Goal: Task Accomplishment & Management: Complete application form

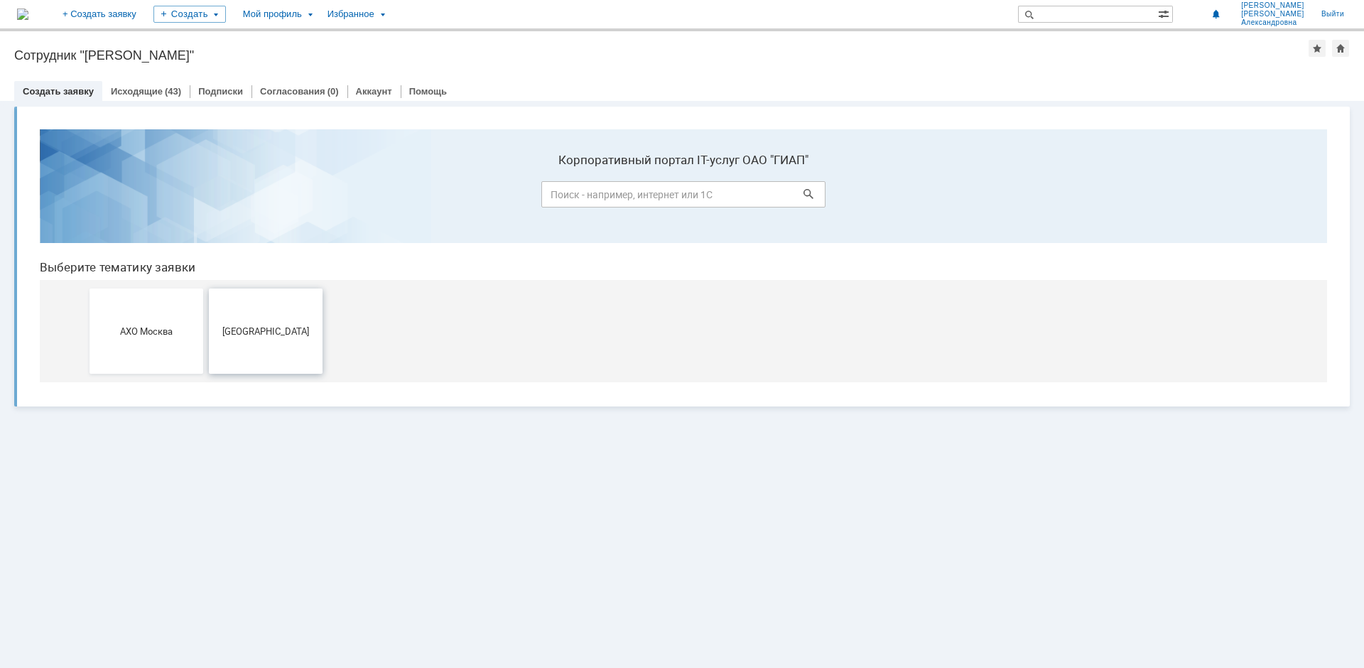
click at [244, 337] on button "[GEOGRAPHIC_DATA]" at bounding box center [266, 330] width 114 height 85
click at [172, 321] on button "АХО Москва" at bounding box center [147, 330] width 114 height 85
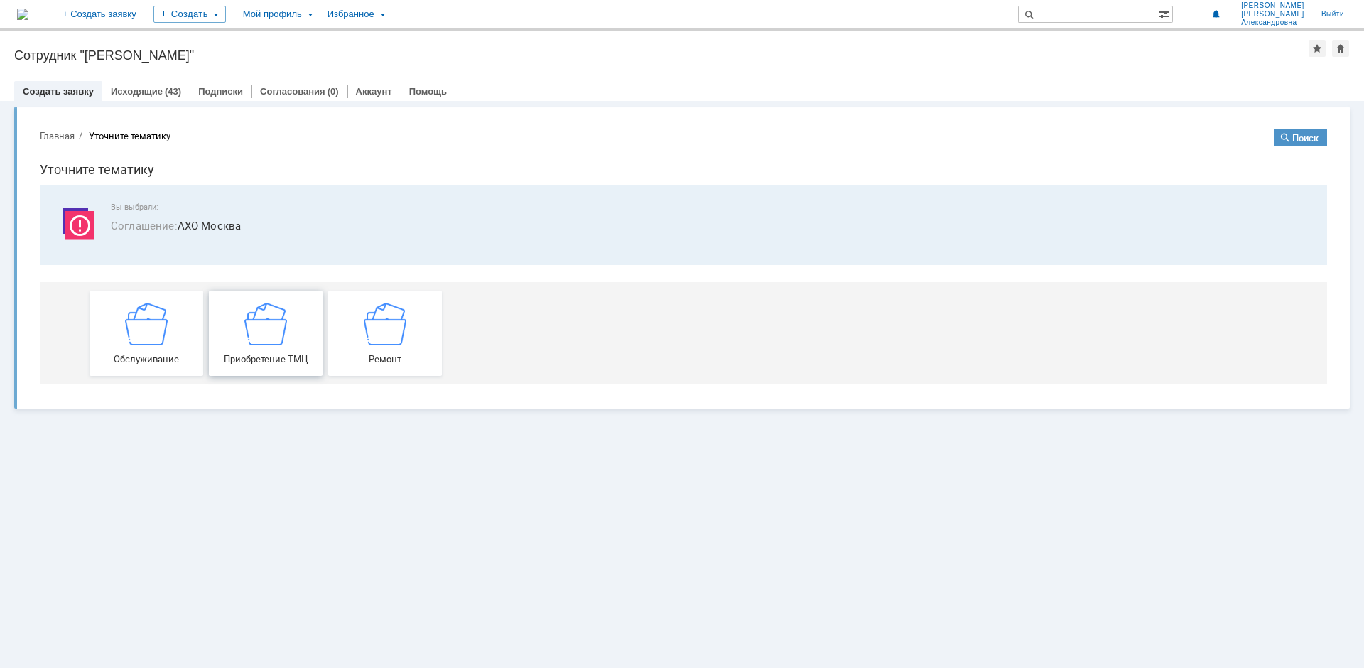
click at [271, 342] on img at bounding box center [265, 323] width 43 height 43
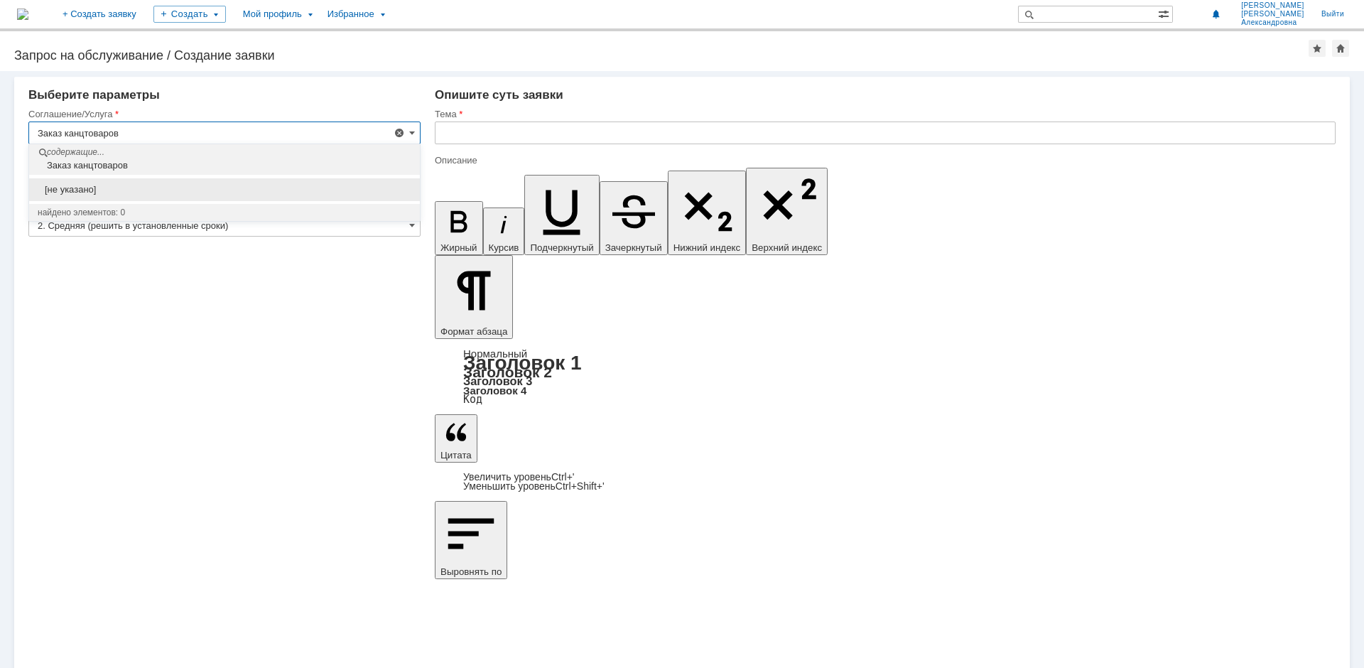
click at [343, 431] on div "Внимание! Выберите параметры Соглашение/Услуга Заказ канцтоваров Тип заявки Зап…" at bounding box center [682, 369] width 1364 height 597
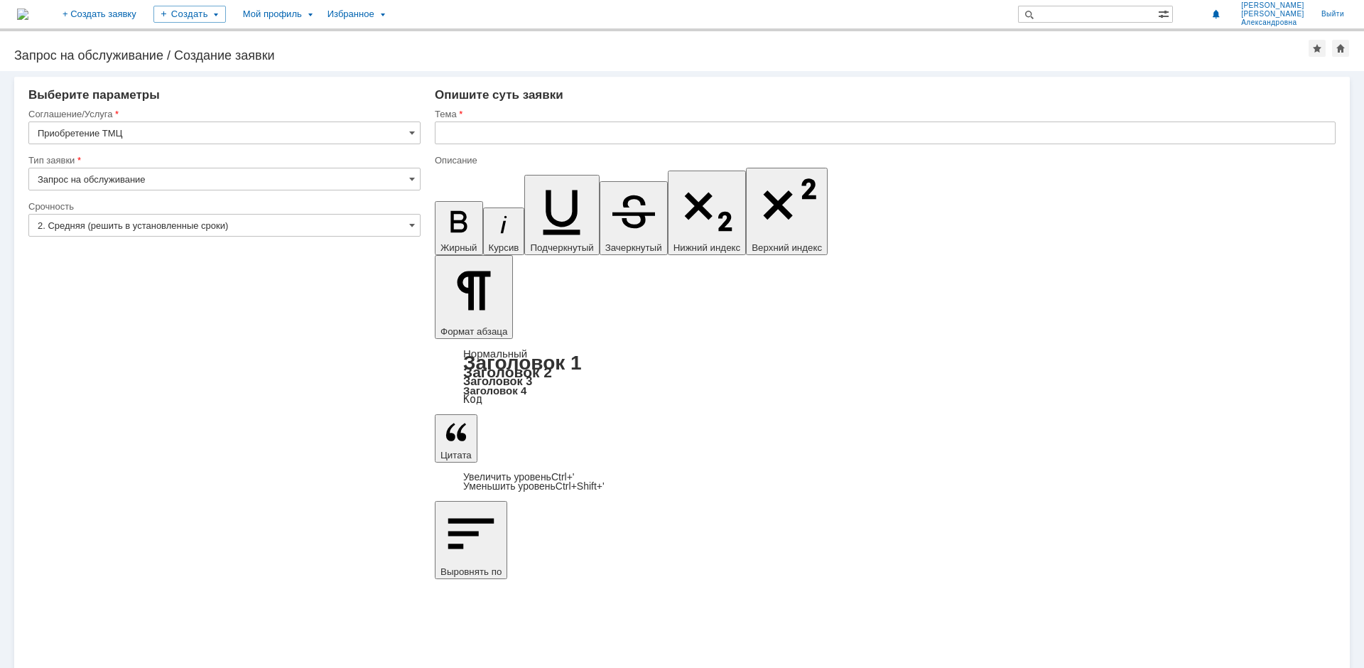
click at [409, 136] on input "Приобретение ТМЦ" at bounding box center [224, 132] width 392 height 23
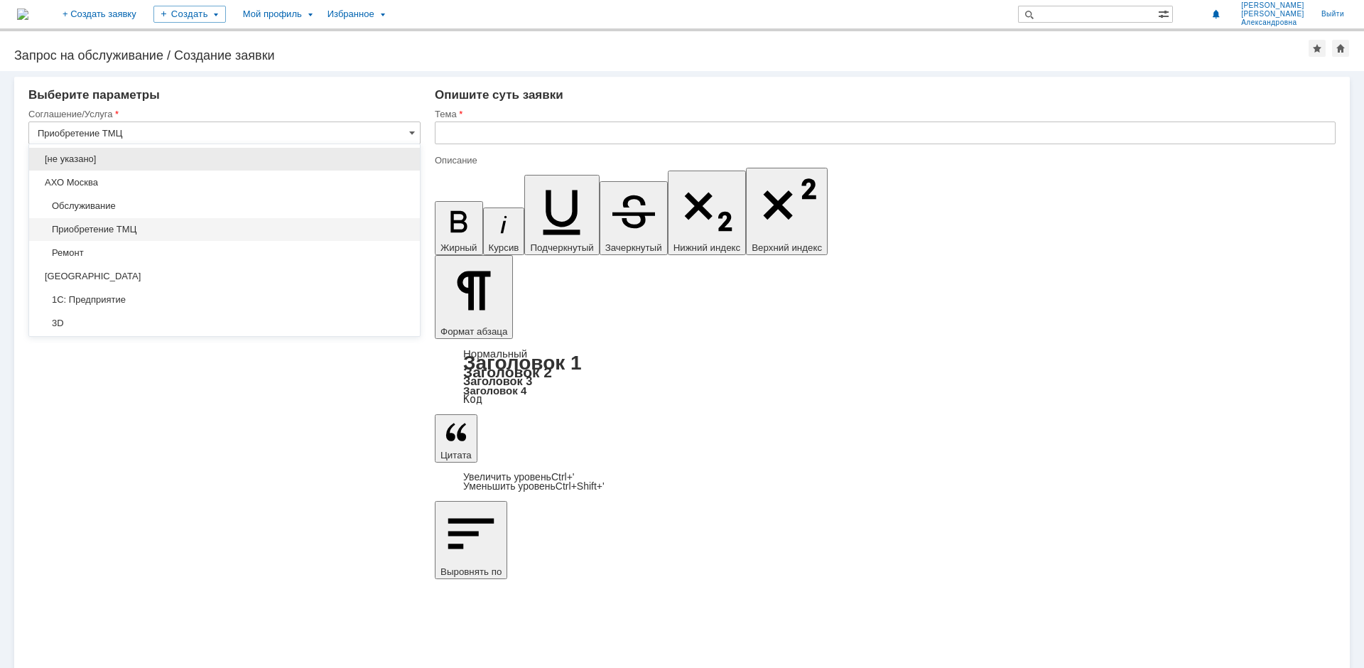
click at [82, 226] on span "Приобретение ТМЦ" at bounding box center [225, 229] width 374 height 11
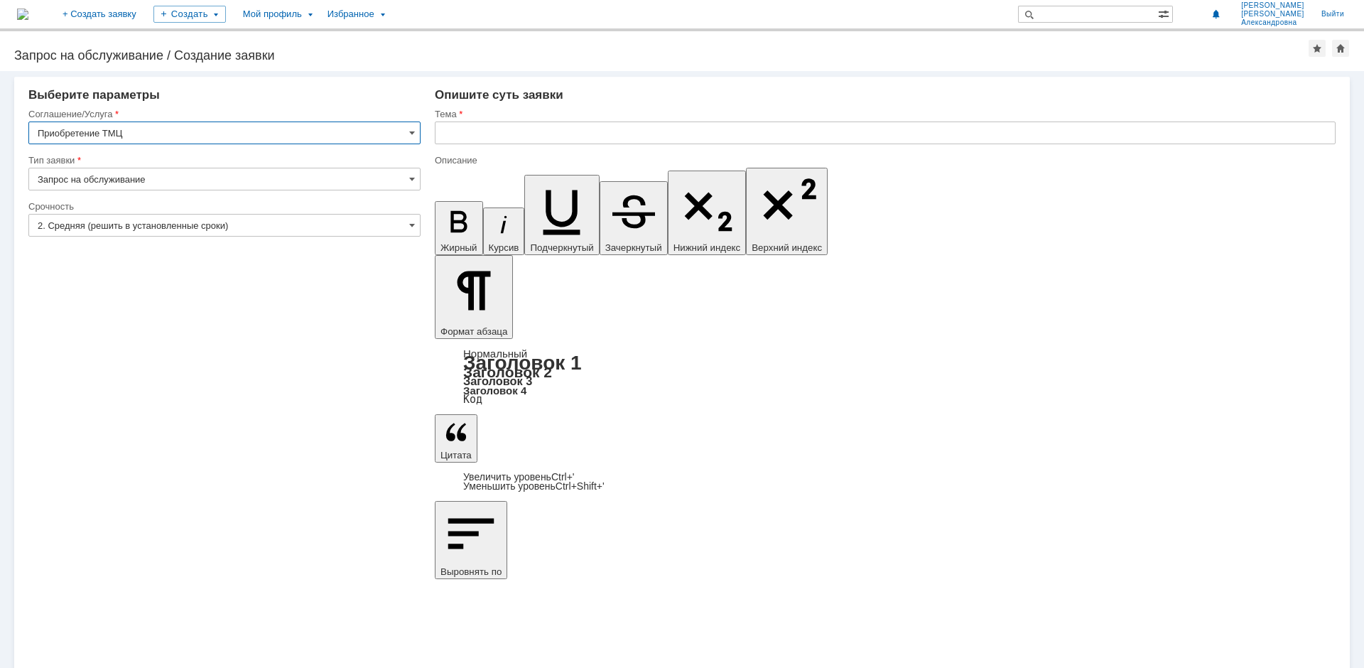
type input "Приобретение ТМЦ"
click at [471, 129] on input "text" at bounding box center [885, 132] width 901 height 23
type input "Заказ канцтоваров"
drag, startPoint x: 452, startPoint y: 5087, endPoint x: 548, endPoint y: 5087, distance: 95.9
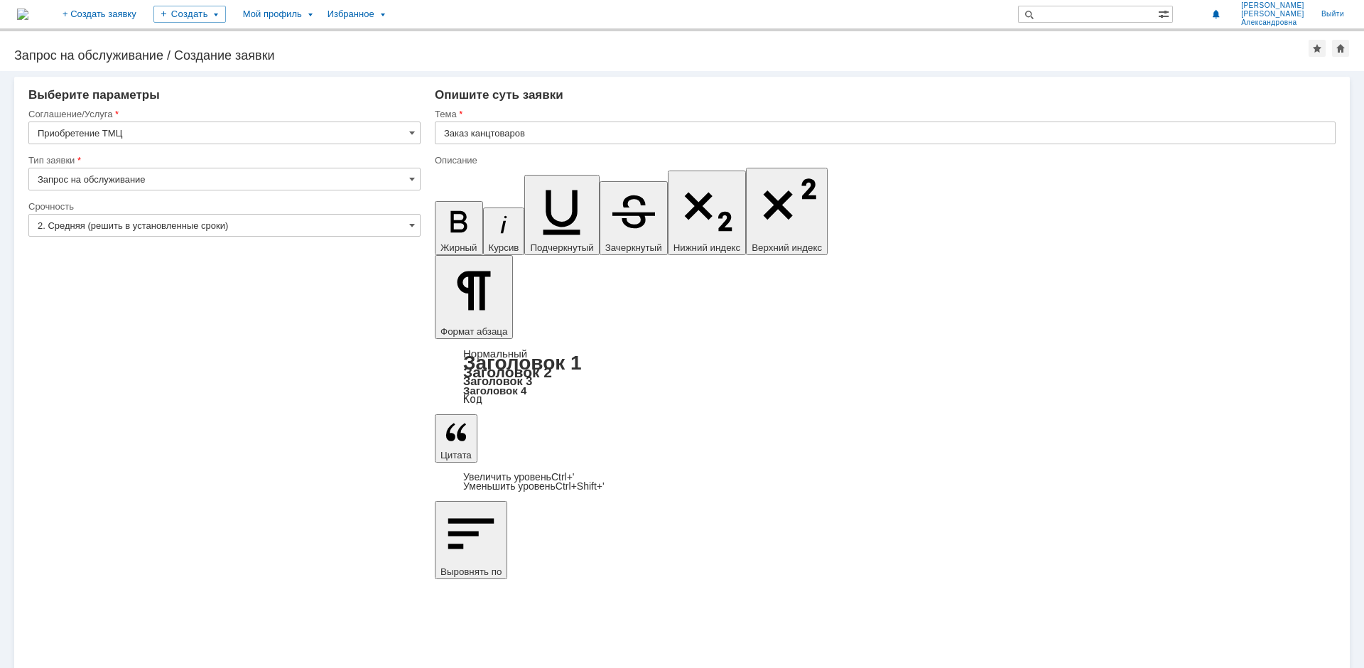
drag, startPoint x: 452, startPoint y: 5078, endPoint x: 532, endPoint y: 5078, distance: 80.3
drag, startPoint x: 452, startPoint y: 5075, endPoint x: 516, endPoint y: 5077, distance: 64.0
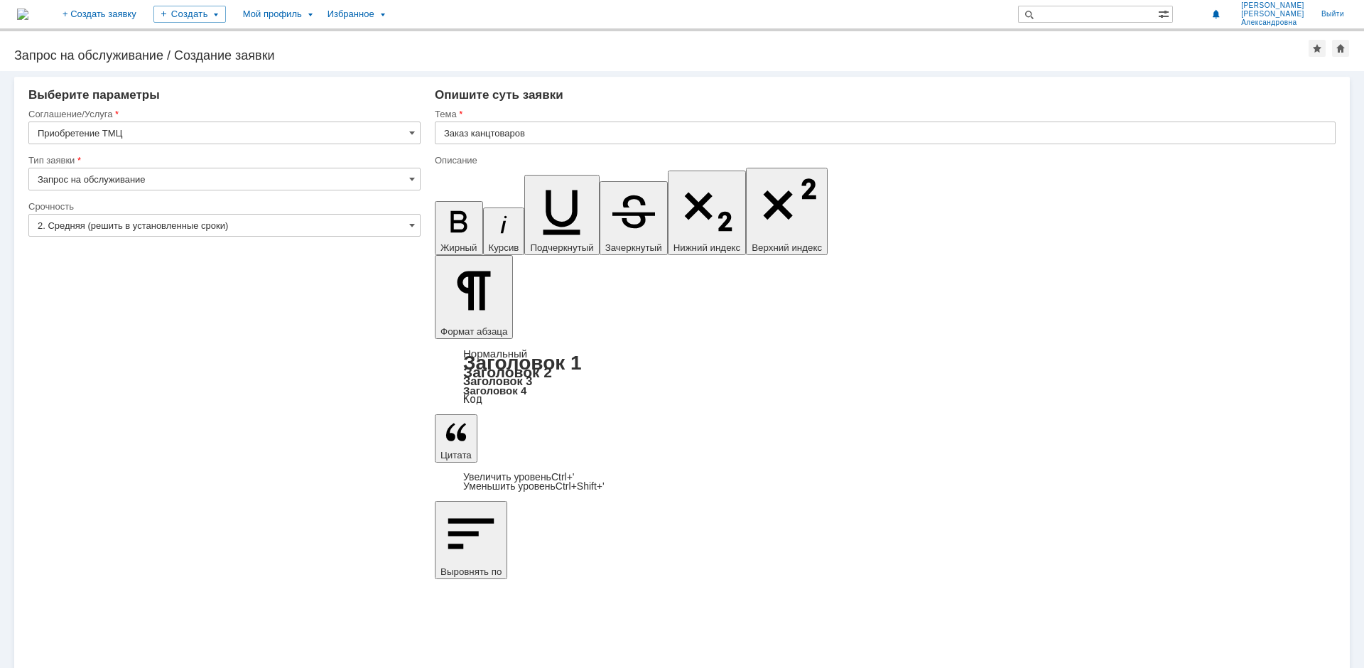
drag, startPoint x: 737, startPoint y: 201, endPoint x: 284, endPoint y: 11, distance: 491.6
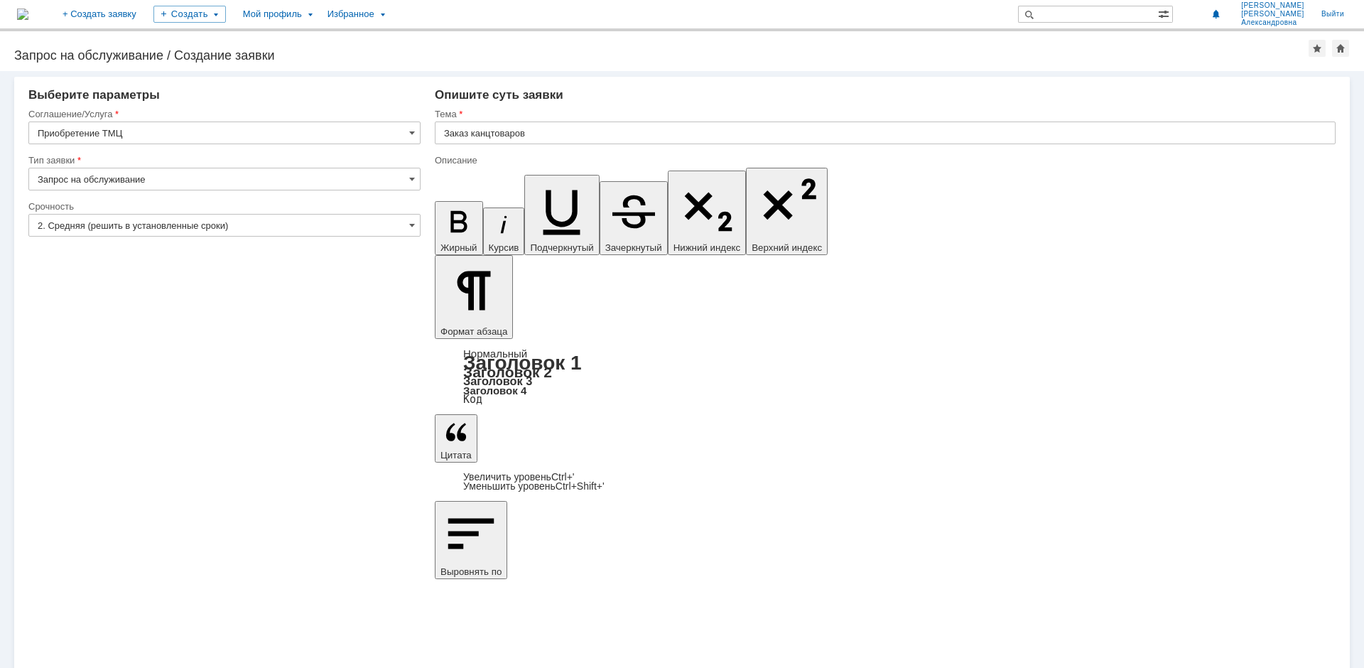
drag, startPoint x: 867, startPoint y: 5126, endPoint x: 926, endPoint y: 5126, distance: 58.3
